Goal: Navigation & Orientation: Find specific page/section

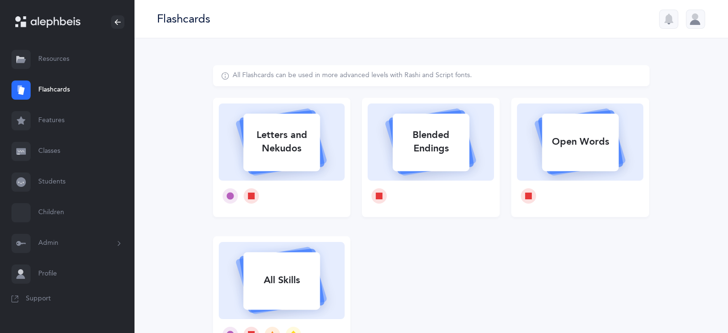
click at [54, 151] on link "Classes" at bounding box center [67, 151] width 134 height 31
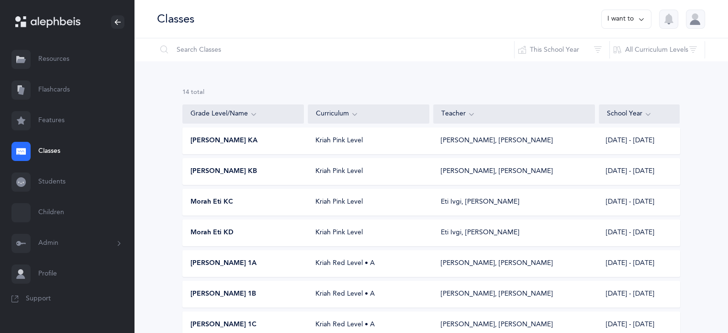
click at [213, 231] on span "Morah Eti KD" at bounding box center [212, 233] width 43 height 10
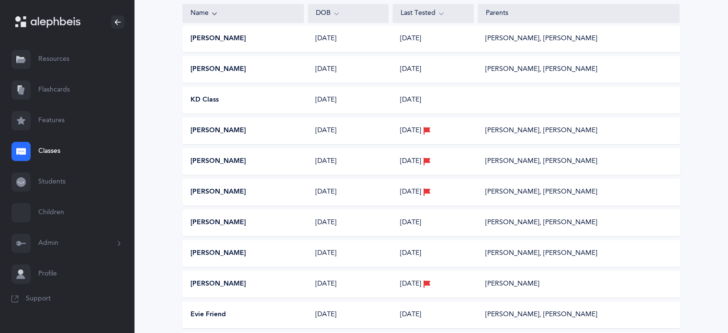
scroll to position [195, 0]
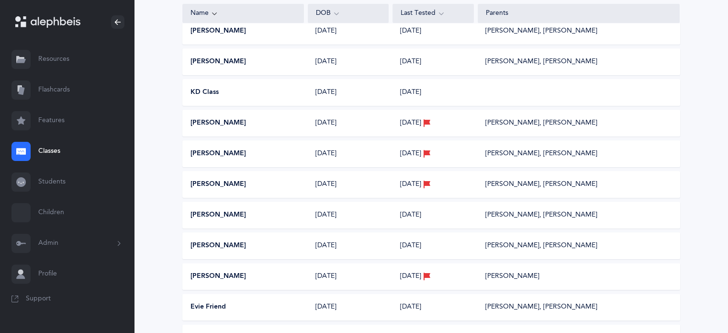
click at [215, 121] on button "[PERSON_NAME]" at bounding box center [219, 123] width 56 height 10
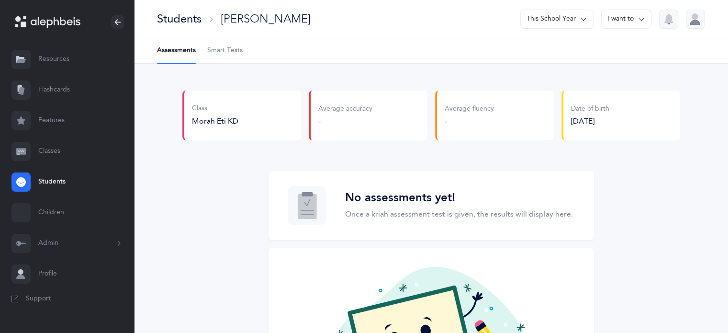
click at [231, 47] on span "Smart Tests" at bounding box center [224, 51] width 35 height 10
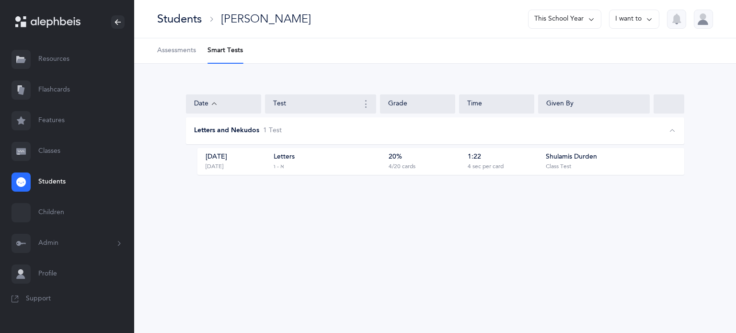
click at [182, 15] on div "Students" at bounding box center [179, 19] width 45 height 16
